Goal: Find specific page/section: Find specific page/section

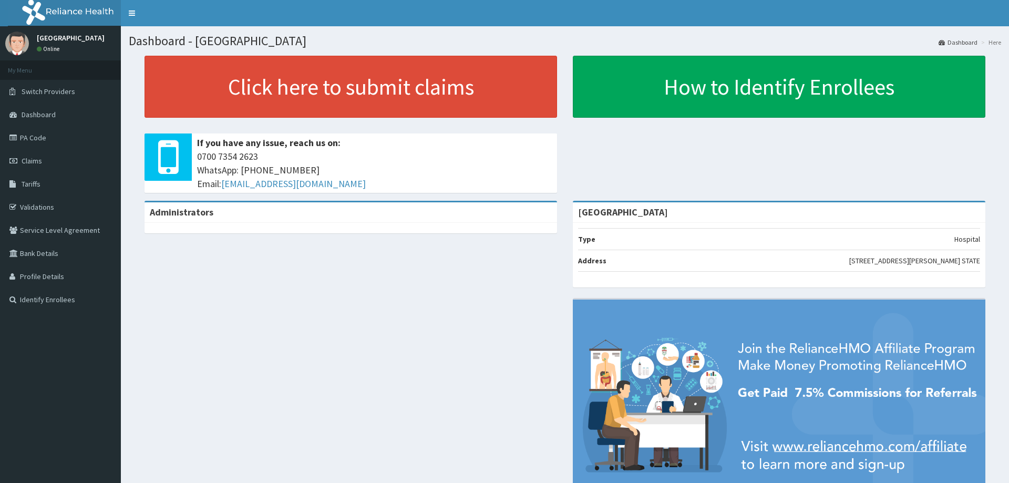
click at [33, 137] on link "PA Code" at bounding box center [60, 137] width 121 height 23
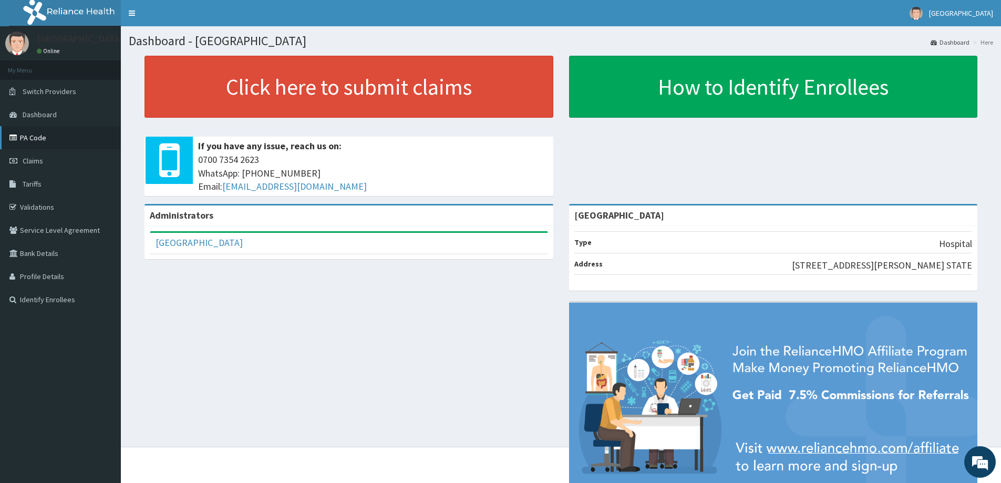
click at [29, 137] on link "PA Code" at bounding box center [60, 137] width 121 height 23
